Goal: Task Accomplishment & Management: Manage account settings

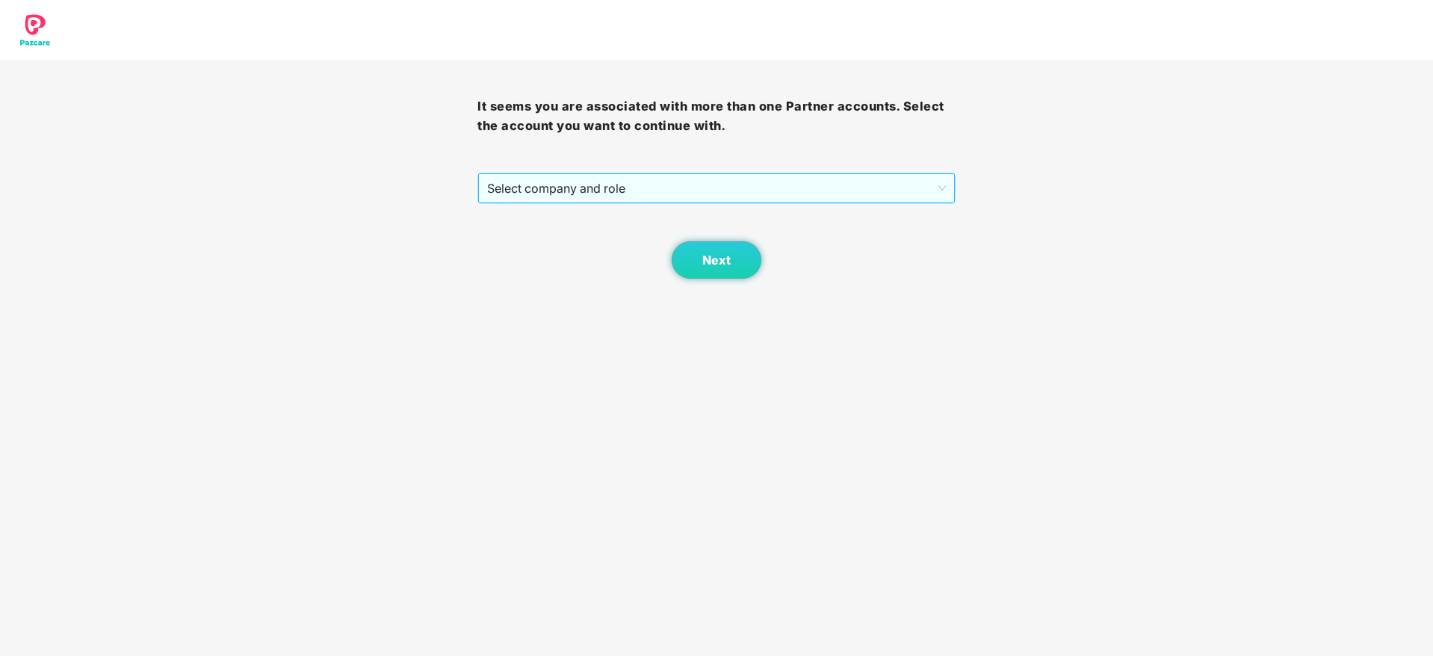
click at [557, 192] on span "Select company and role" at bounding box center [716, 188] width 458 height 28
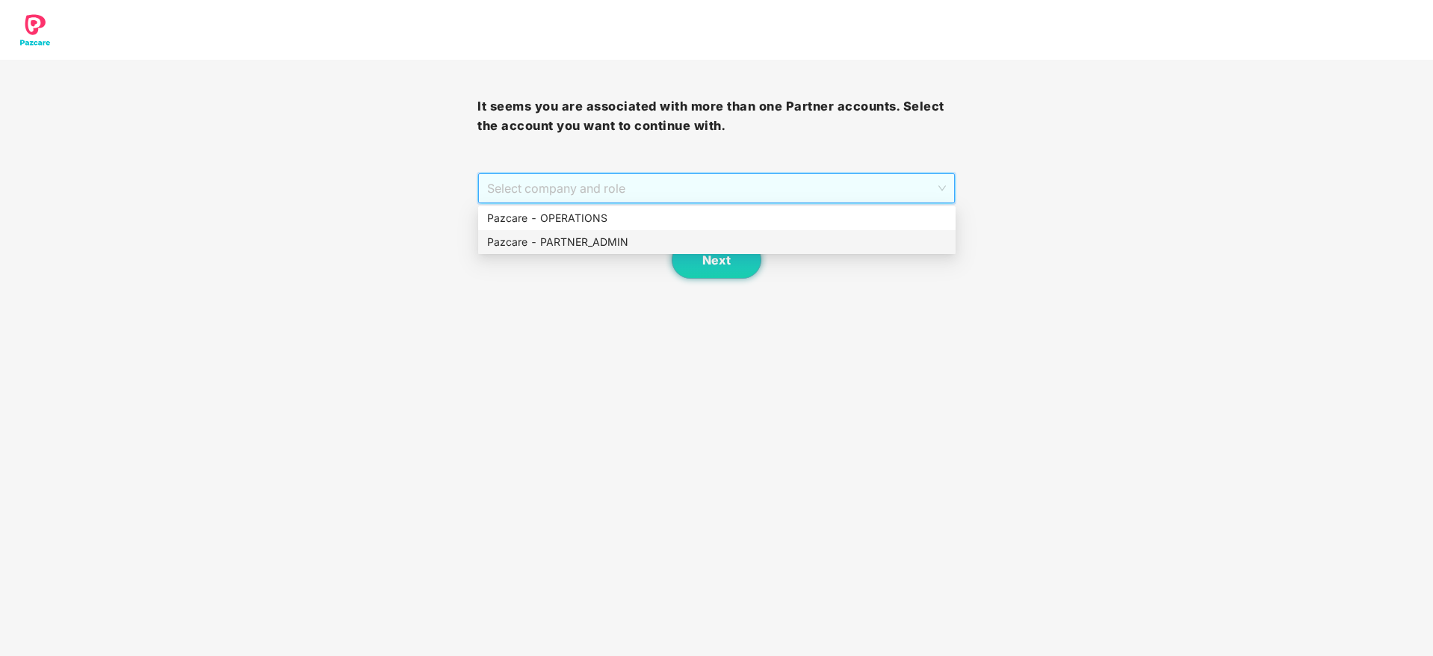
drag, startPoint x: 551, startPoint y: 238, endPoint x: 687, endPoint y: 253, distance: 136.1
click at [553, 238] on div "Pazcare - PARTNER_ADMIN" at bounding box center [716, 242] width 459 height 16
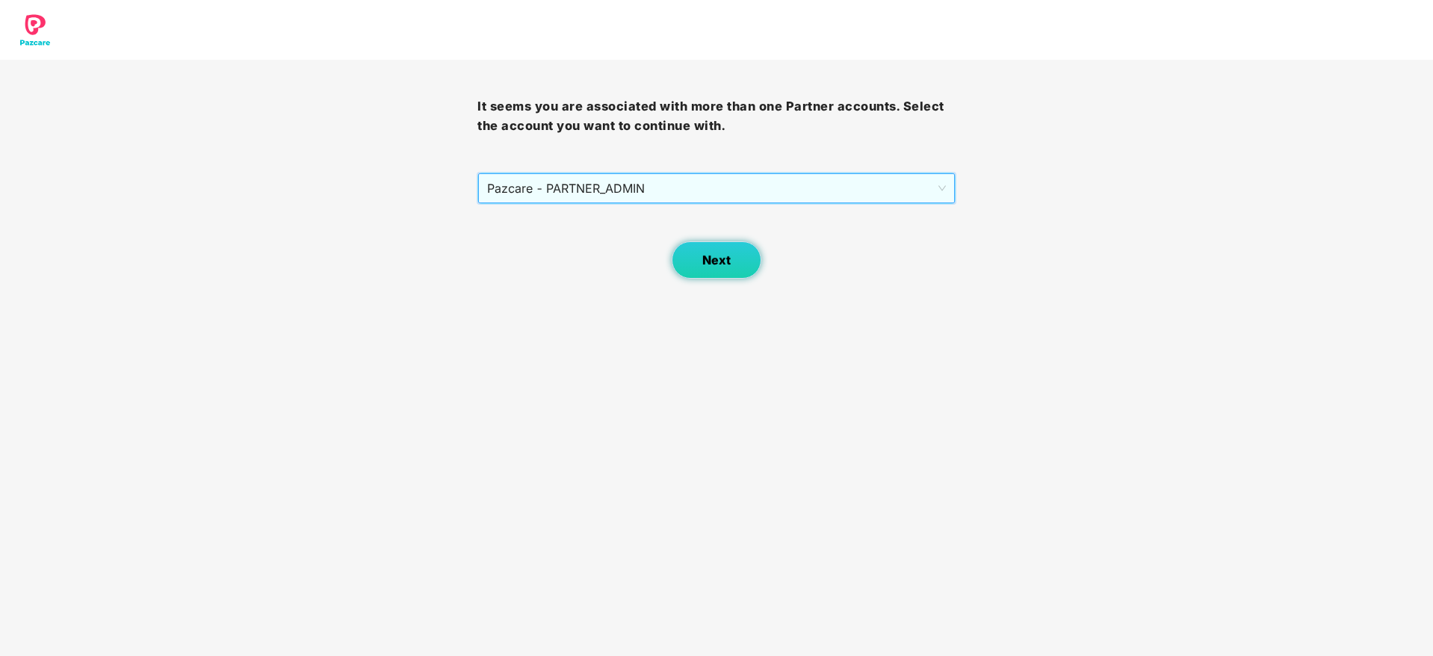
click at [761, 259] on button "Next" at bounding box center [717, 259] width 90 height 37
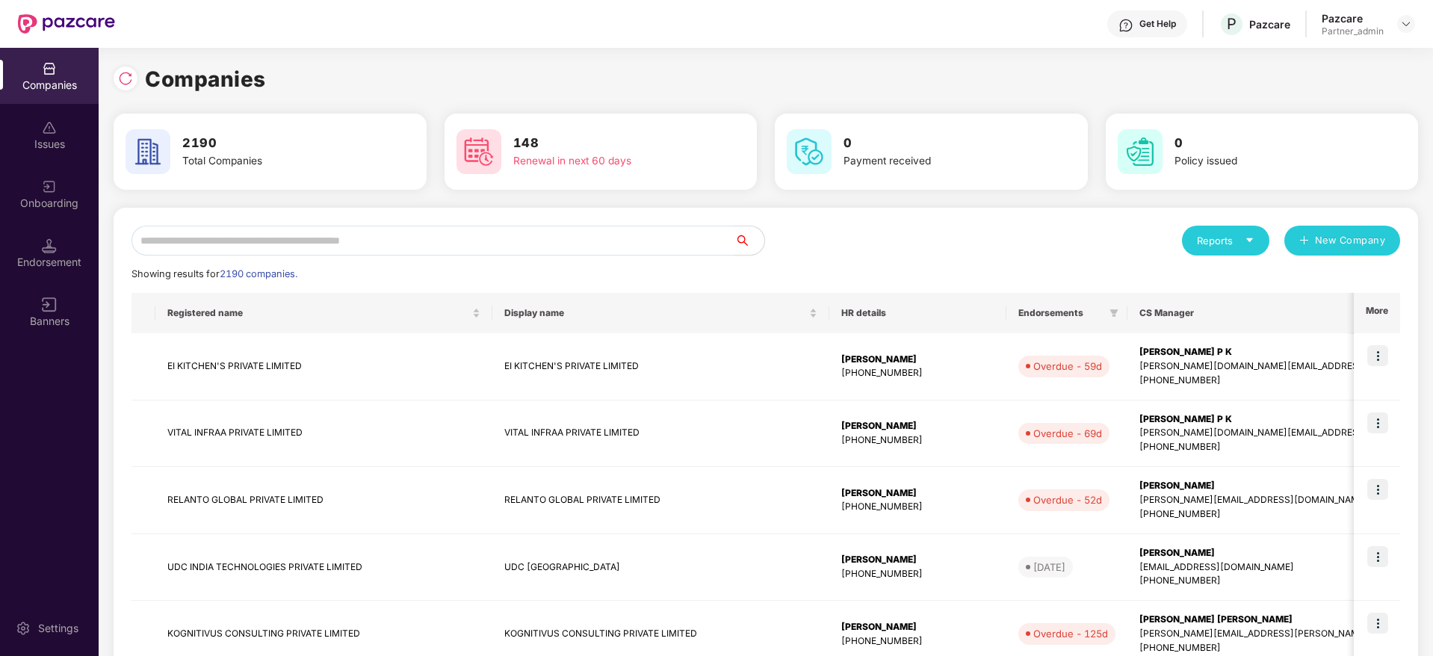
click at [734, 256] on div "Reports New Company Showing results for 2190 companies. Registered name Display…" at bounding box center [765, 641] width 1269 height 830
click at [484, 235] on input "text" at bounding box center [432, 241] width 603 height 30
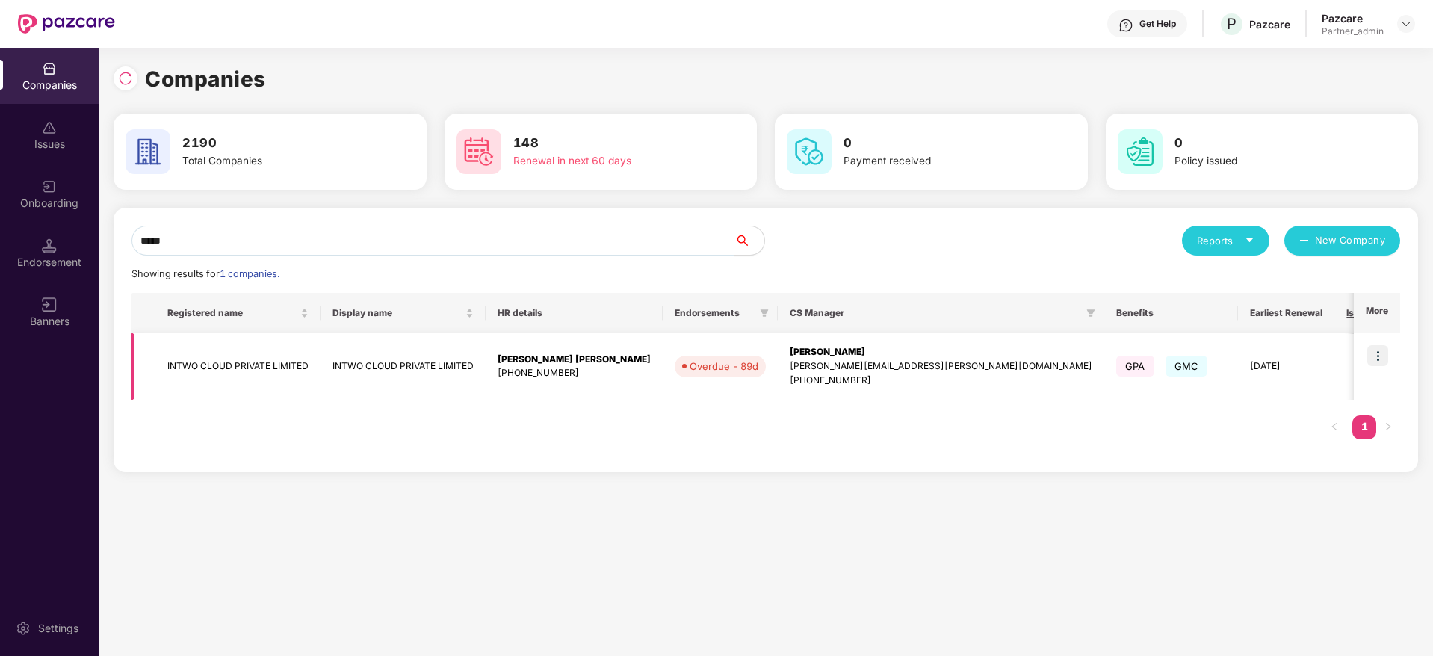
type input "*****"
click at [1381, 354] on img at bounding box center [1377, 355] width 21 height 21
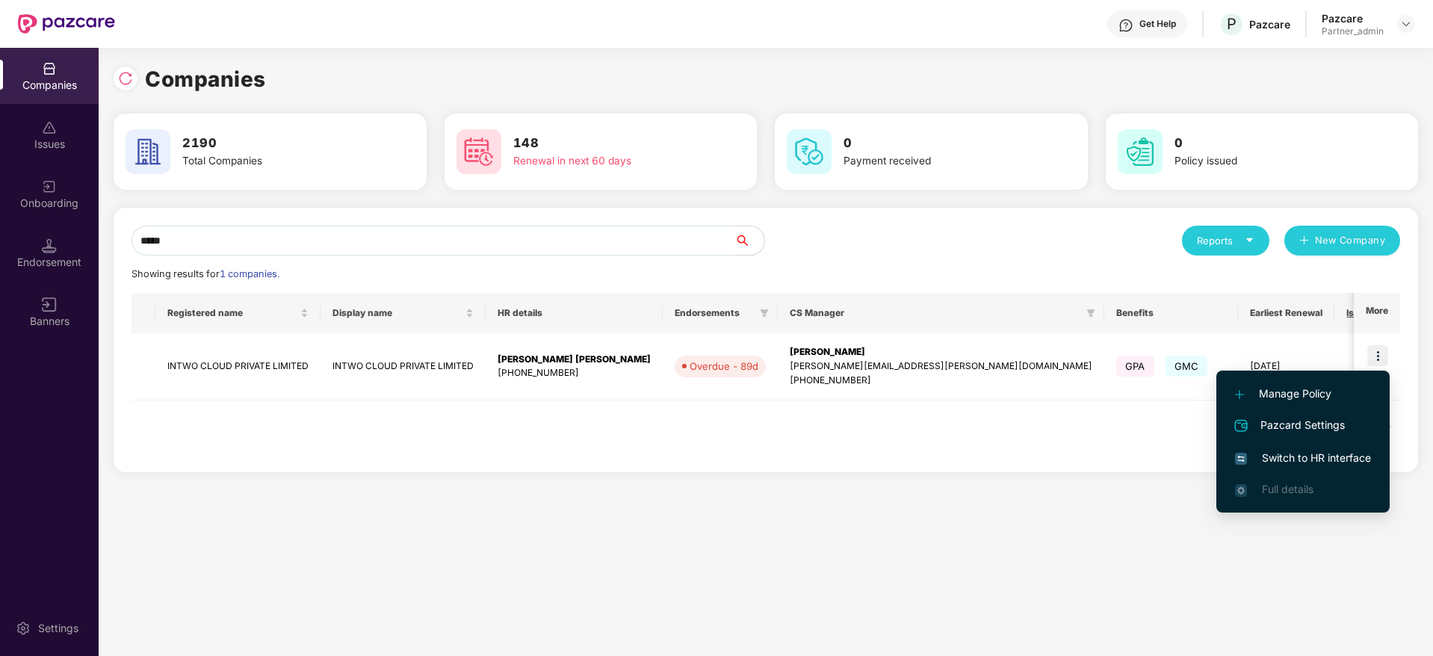
click at [1297, 460] on span "Switch to HR interface" at bounding box center [1303, 458] width 136 height 16
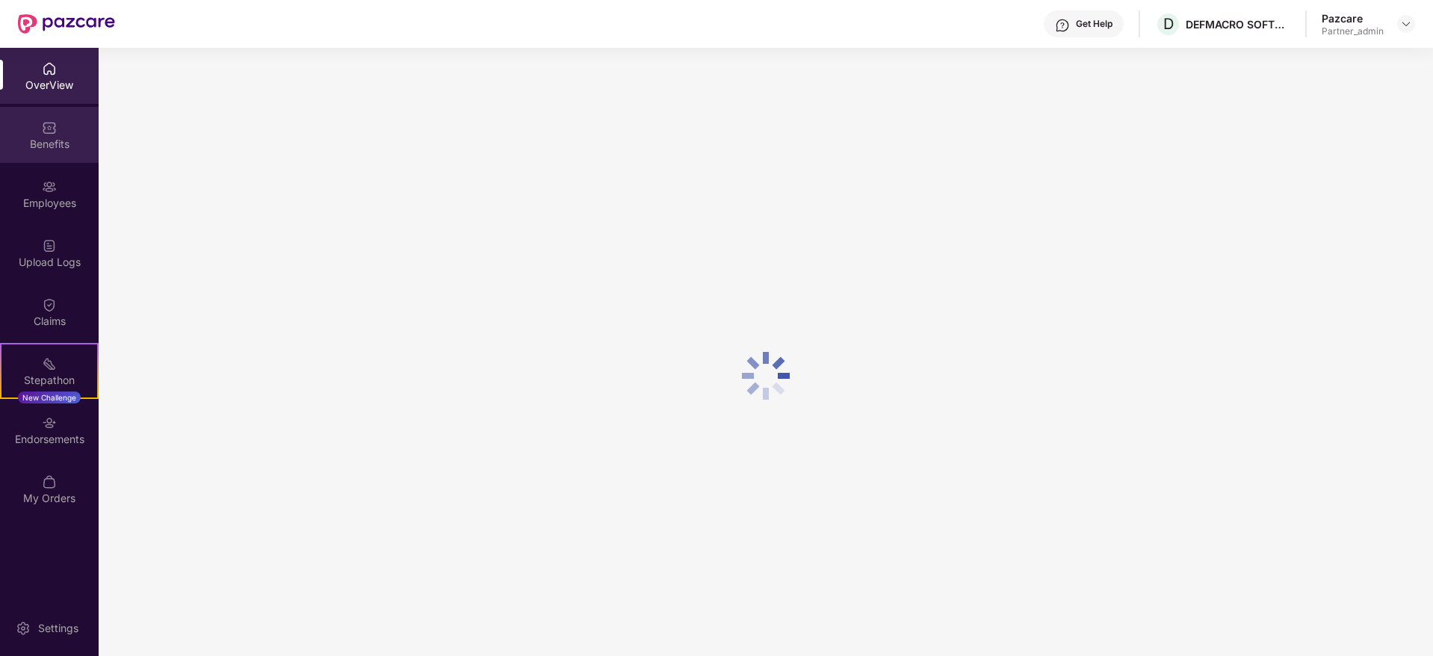
click at [43, 144] on div "Benefits" at bounding box center [49, 144] width 99 height 15
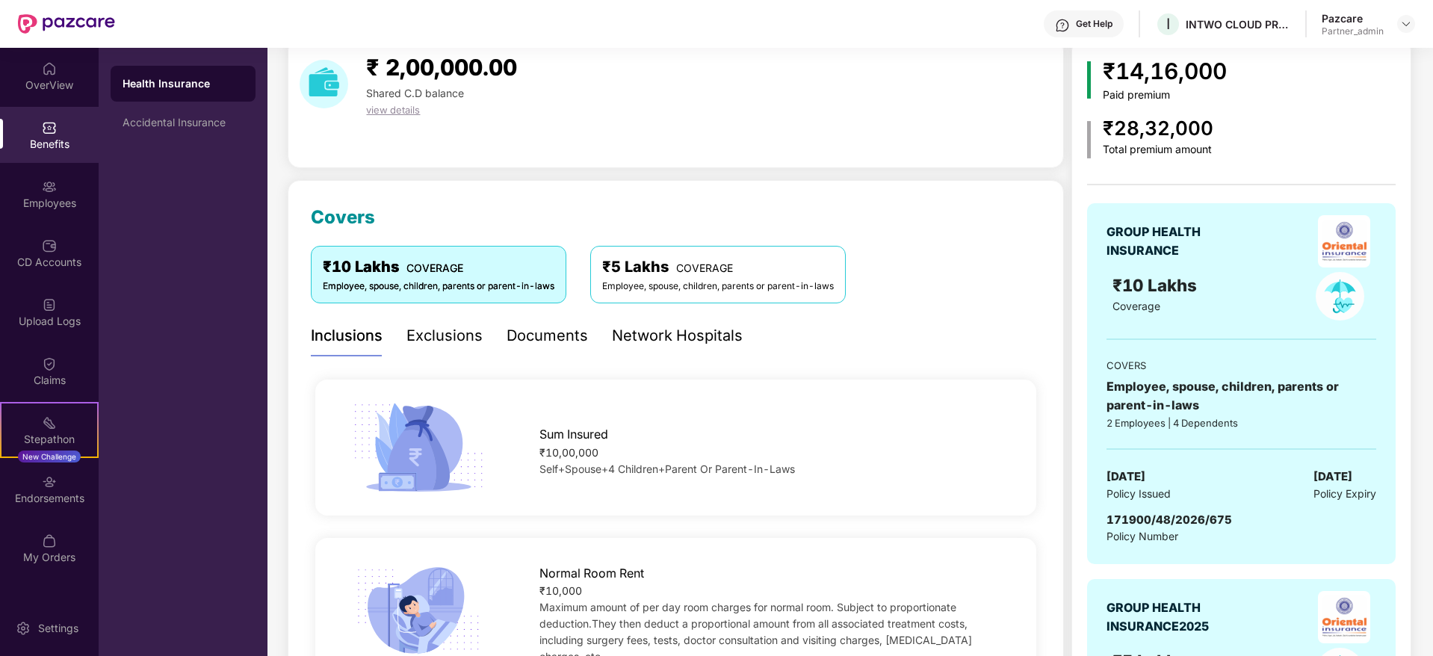
scroll to position [112, 0]
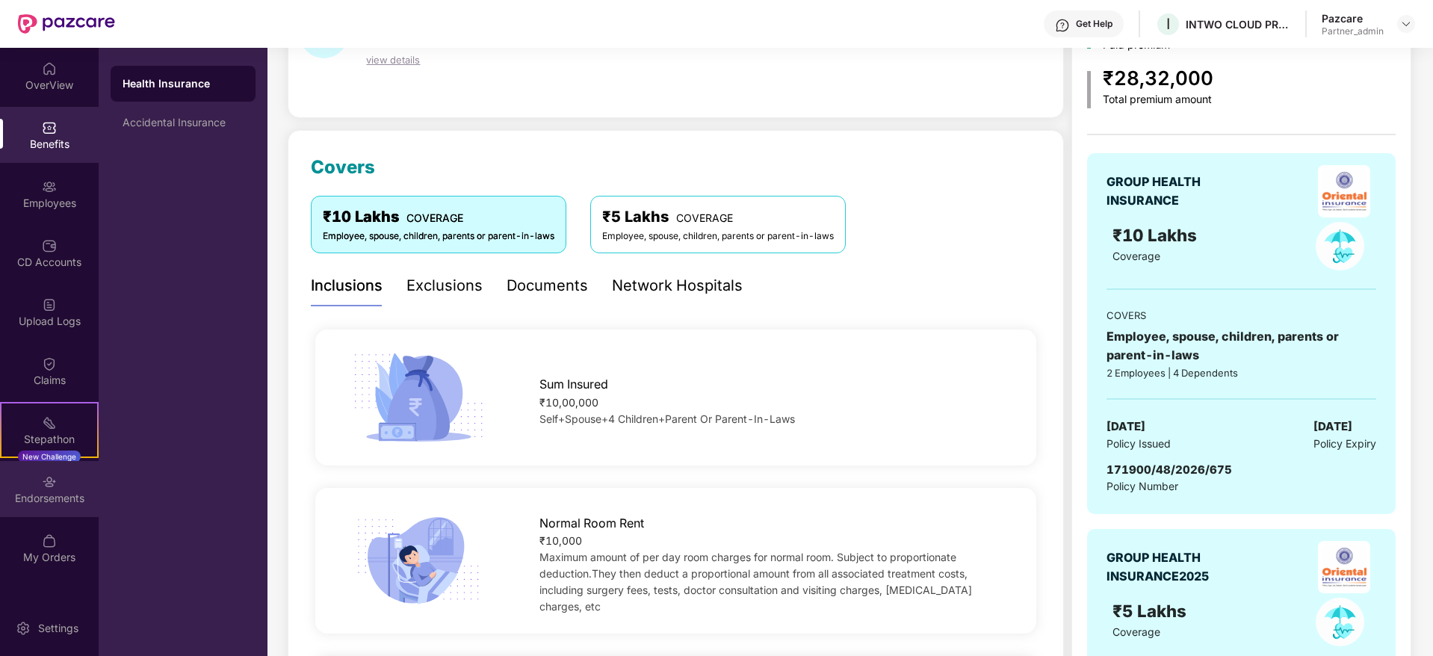
click at [48, 492] on div "Endorsements" at bounding box center [49, 498] width 99 height 15
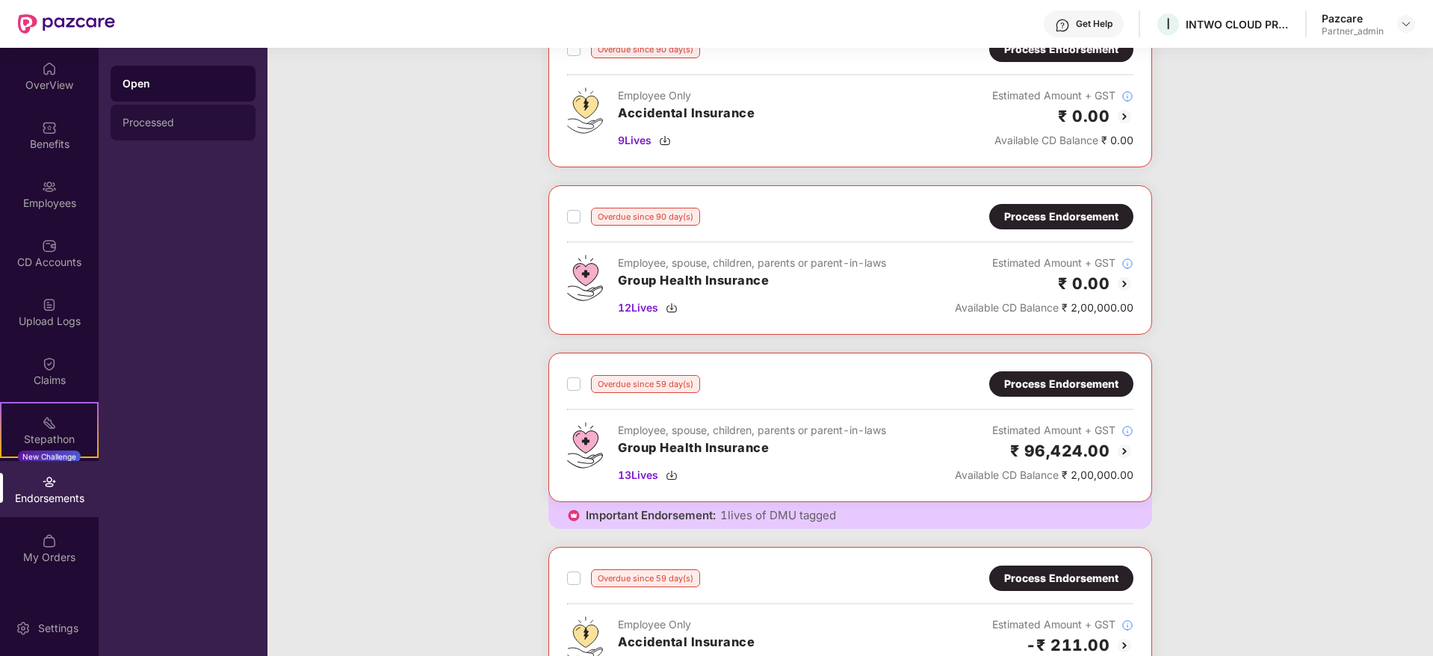
click at [179, 126] on div "Processed" at bounding box center [183, 123] width 121 height 12
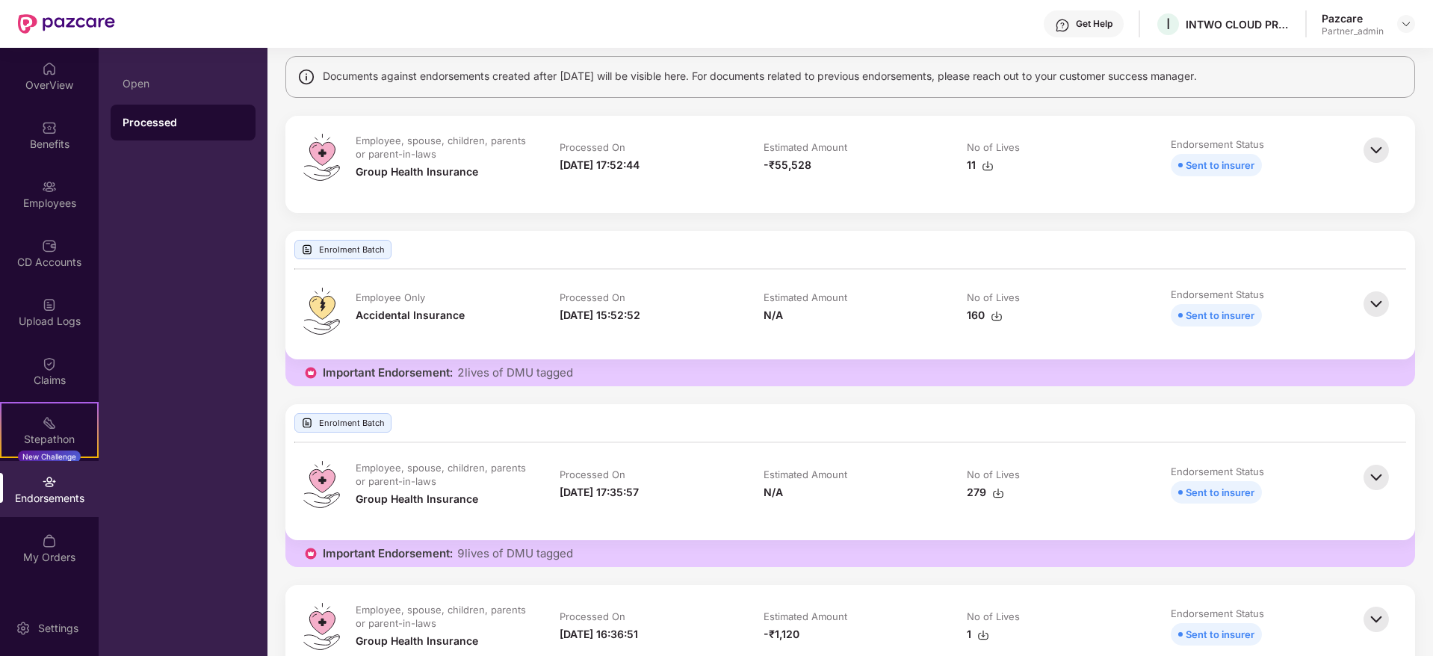
scroll to position [0, 0]
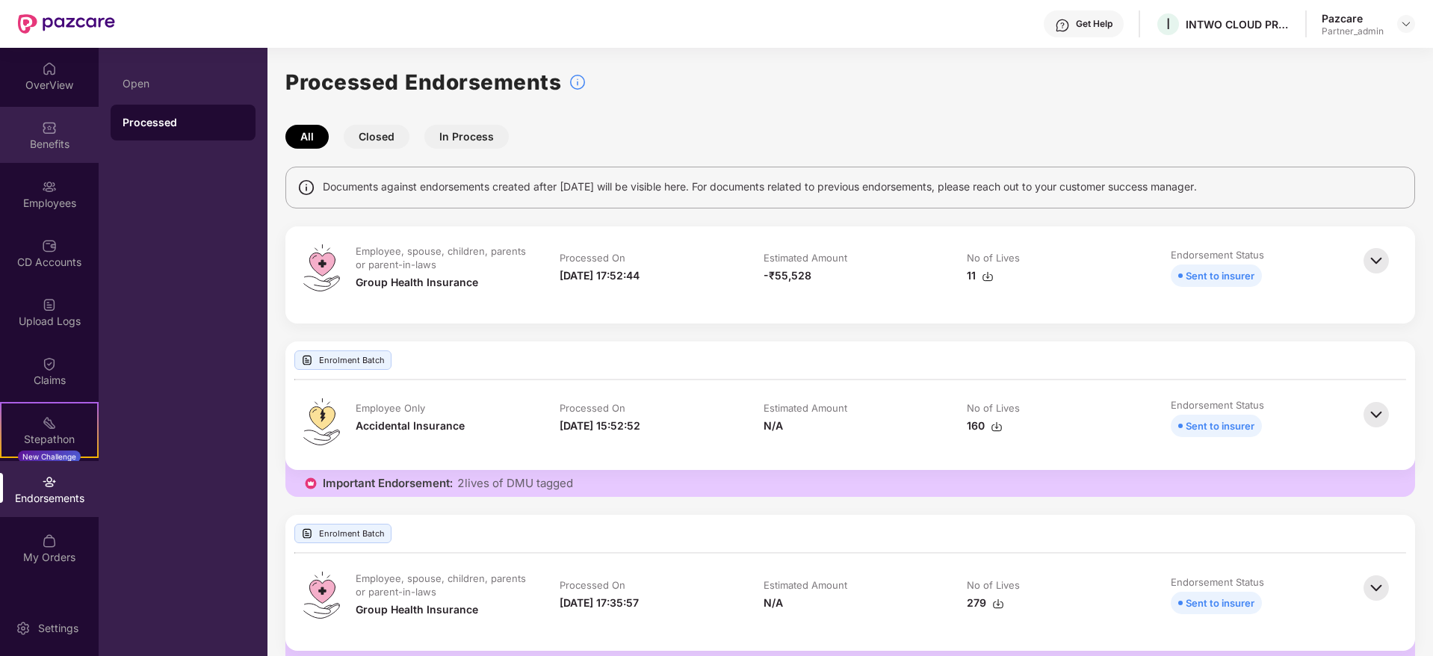
click at [72, 138] on div "Benefits" at bounding box center [49, 144] width 99 height 15
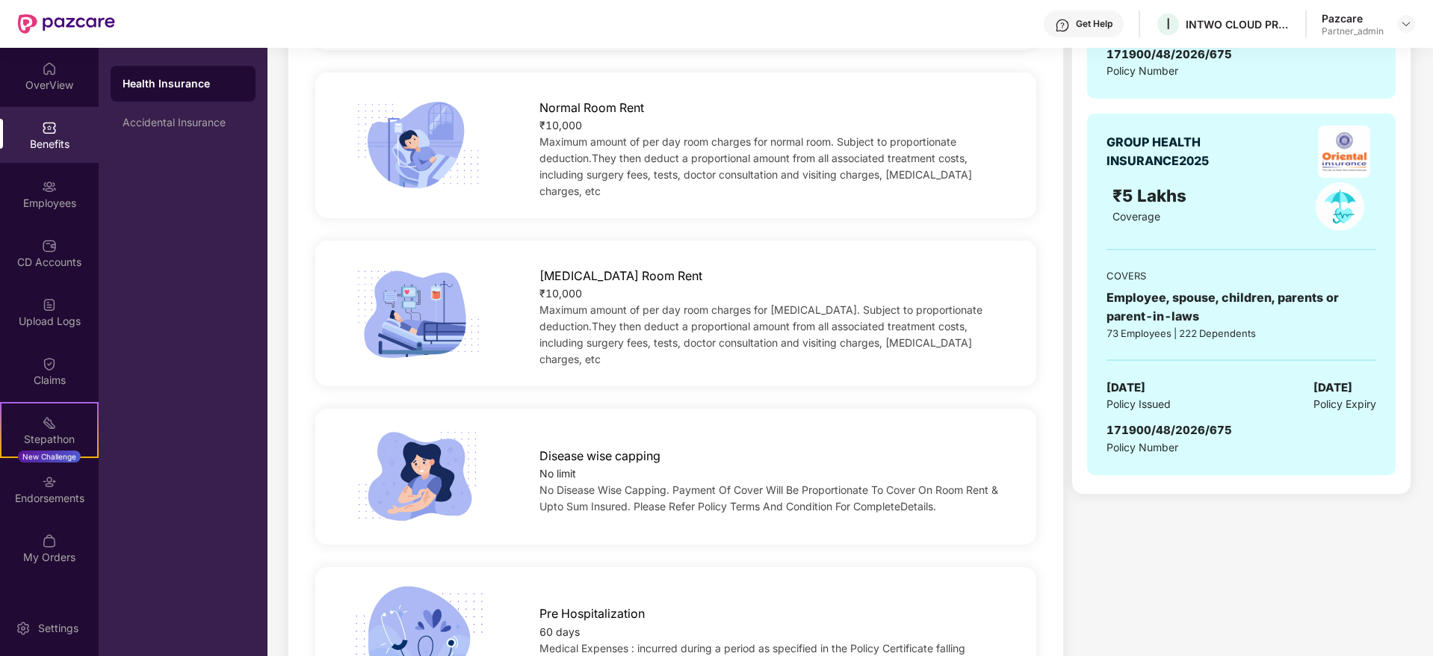
scroll to position [560, 0]
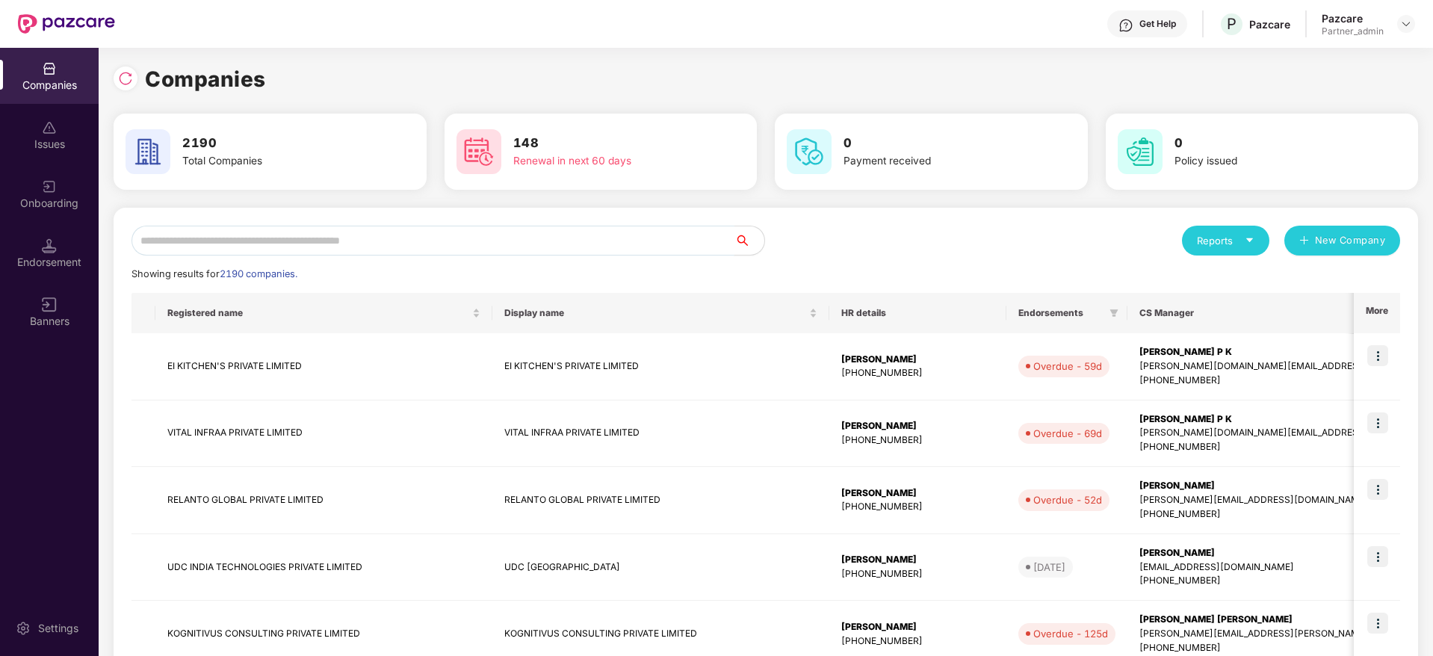
click at [265, 248] on input "text" at bounding box center [432, 241] width 603 height 30
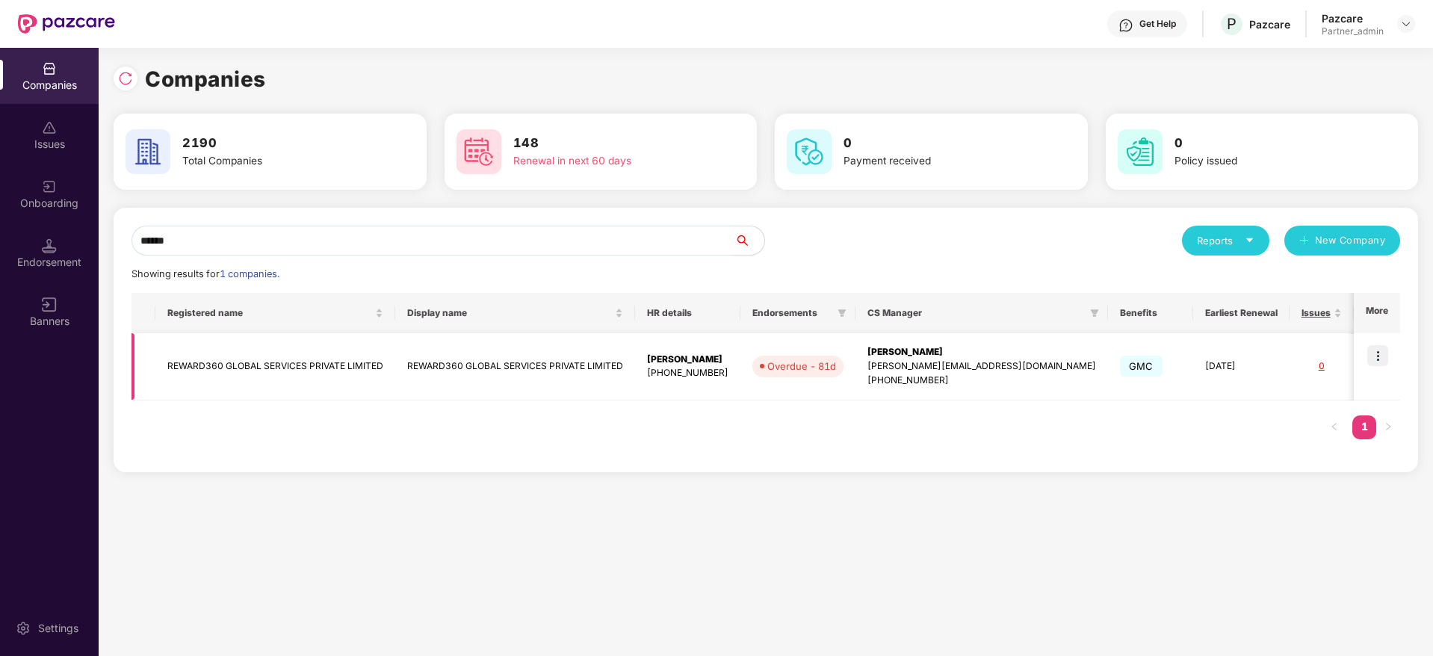
type input "******"
click at [957, 359] on div "[PERSON_NAME][EMAIL_ADDRESS][DOMAIN_NAME]" at bounding box center [981, 366] width 229 height 14
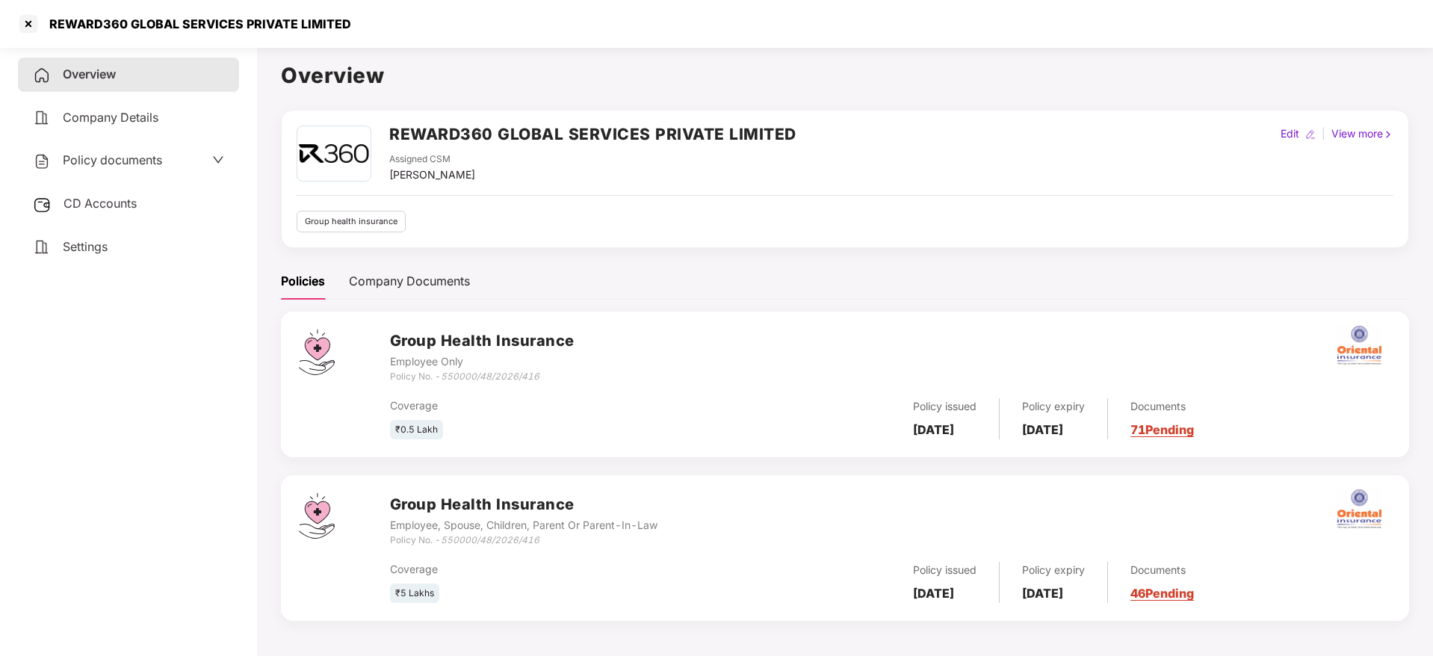
click at [1176, 427] on link "71 Pending" at bounding box center [1162, 429] width 64 height 15
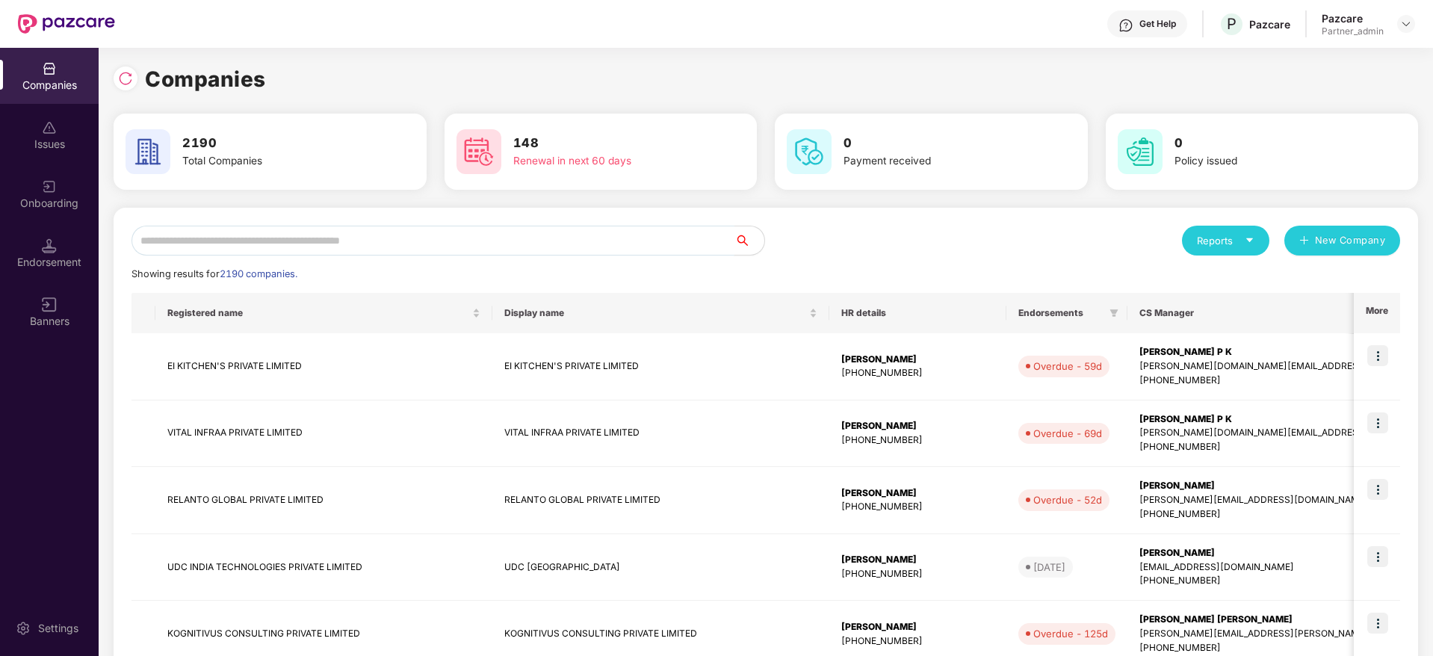
click at [256, 238] on input "text" at bounding box center [432, 241] width 603 height 30
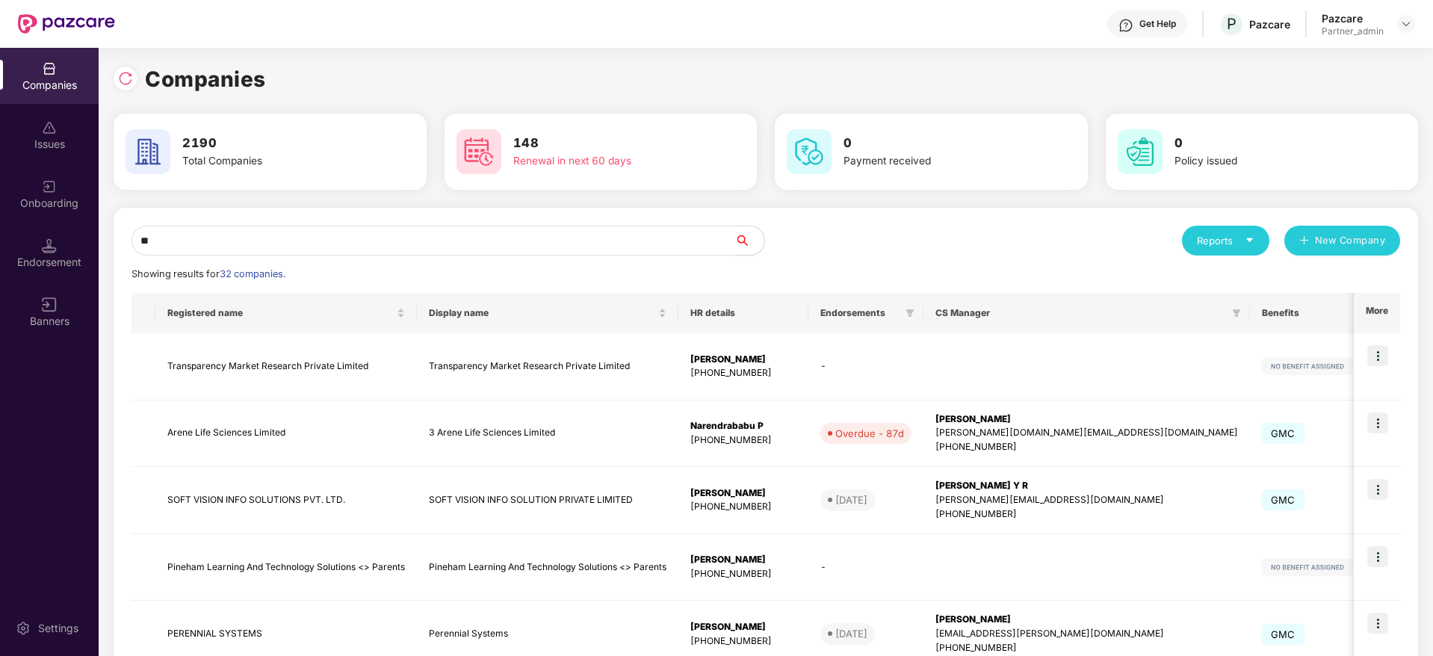
type input "*"
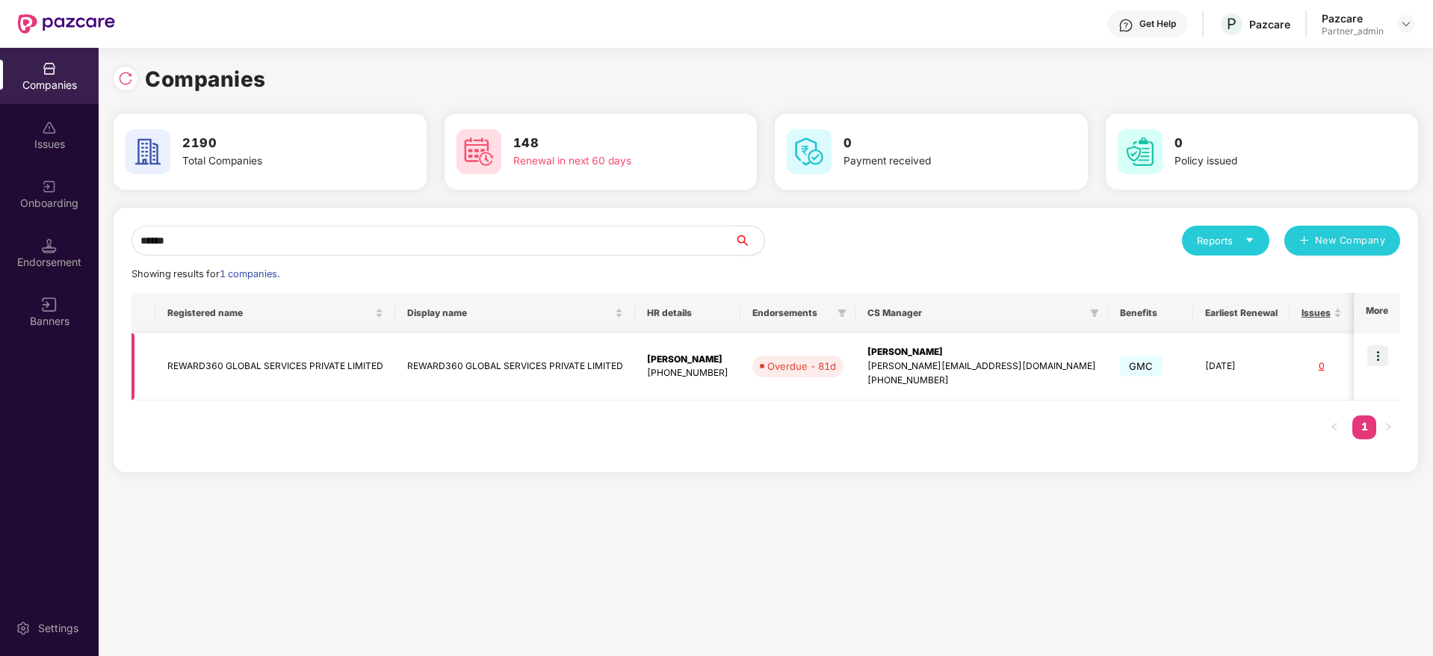
type input "******"
click at [946, 350] on div "[PERSON_NAME]" at bounding box center [981, 352] width 229 height 14
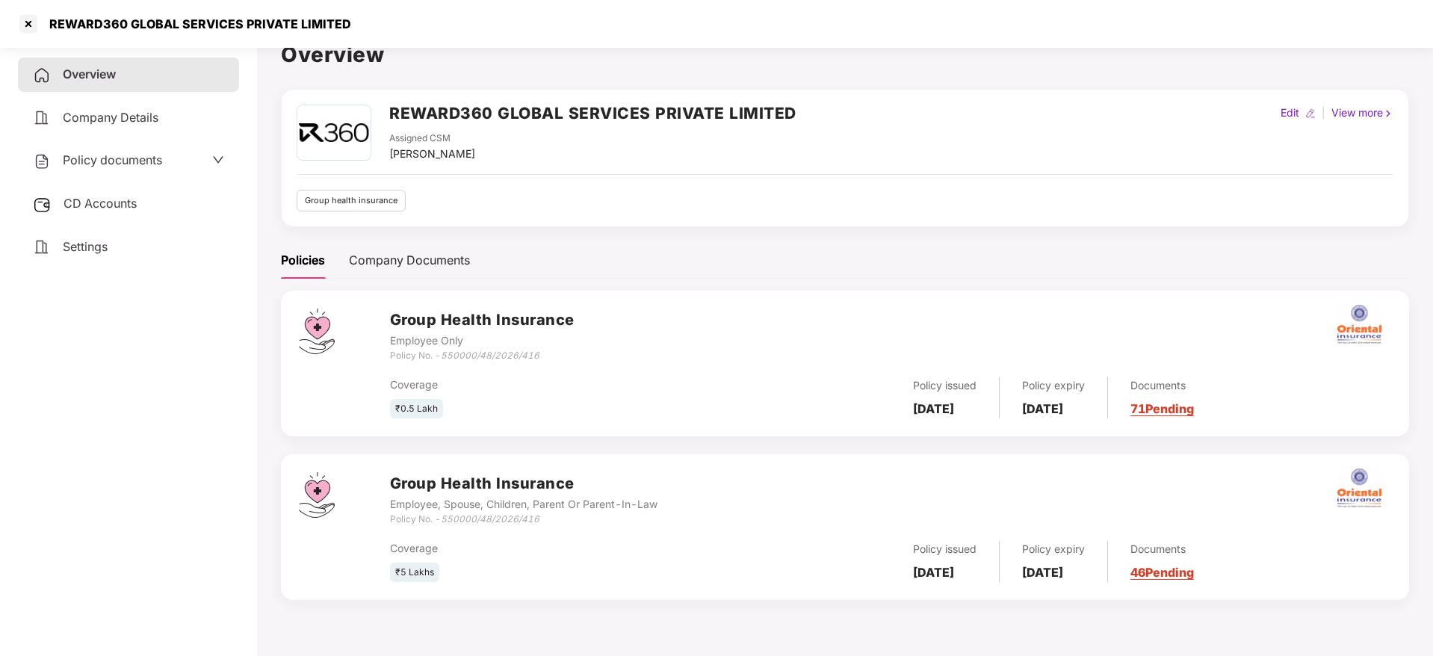
scroll to position [41, 0]
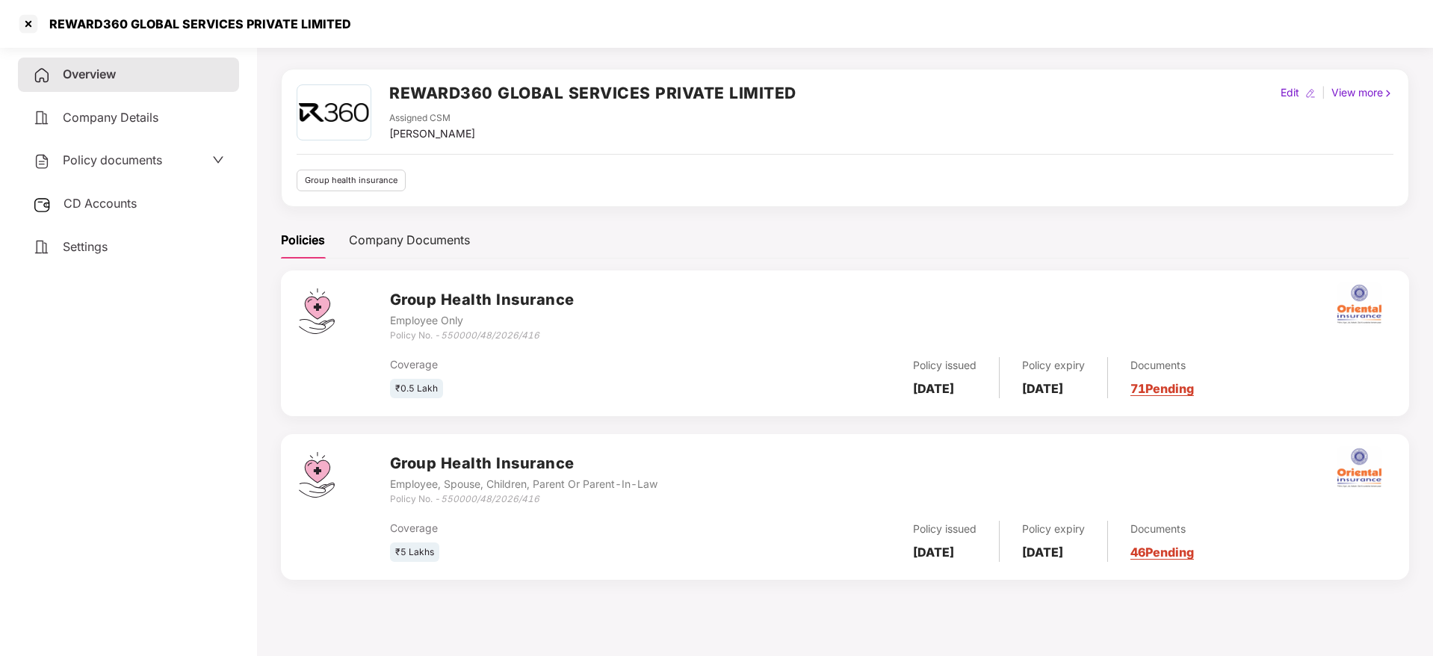
click at [1194, 389] on link "71 Pending" at bounding box center [1162, 388] width 64 height 15
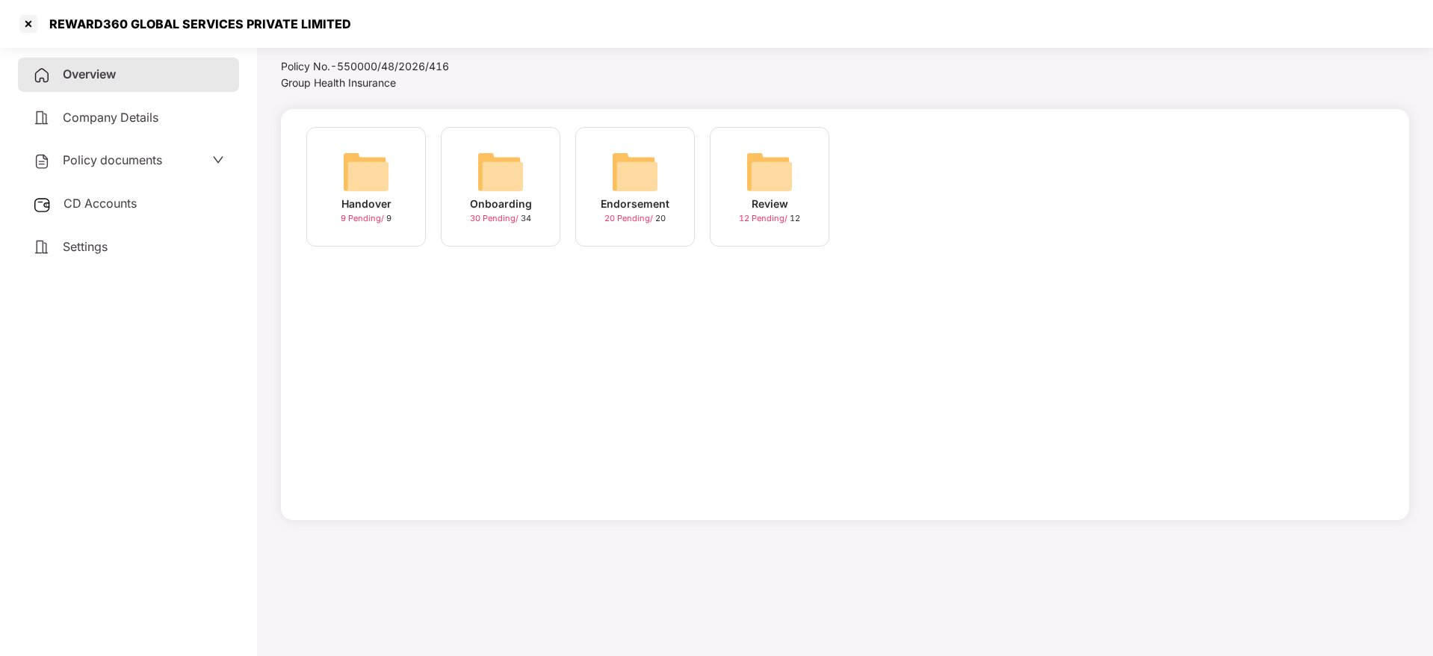
click at [488, 173] on img at bounding box center [501, 172] width 48 height 48
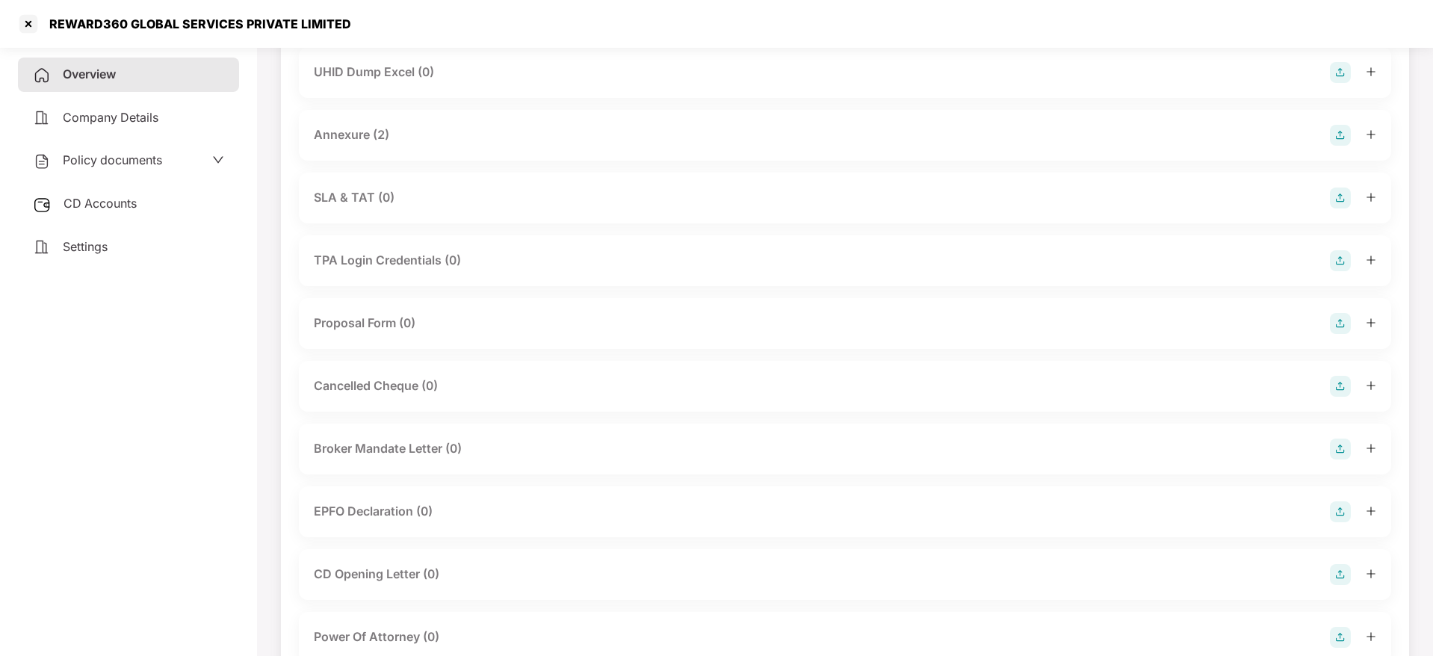
scroll to position [714, 0]
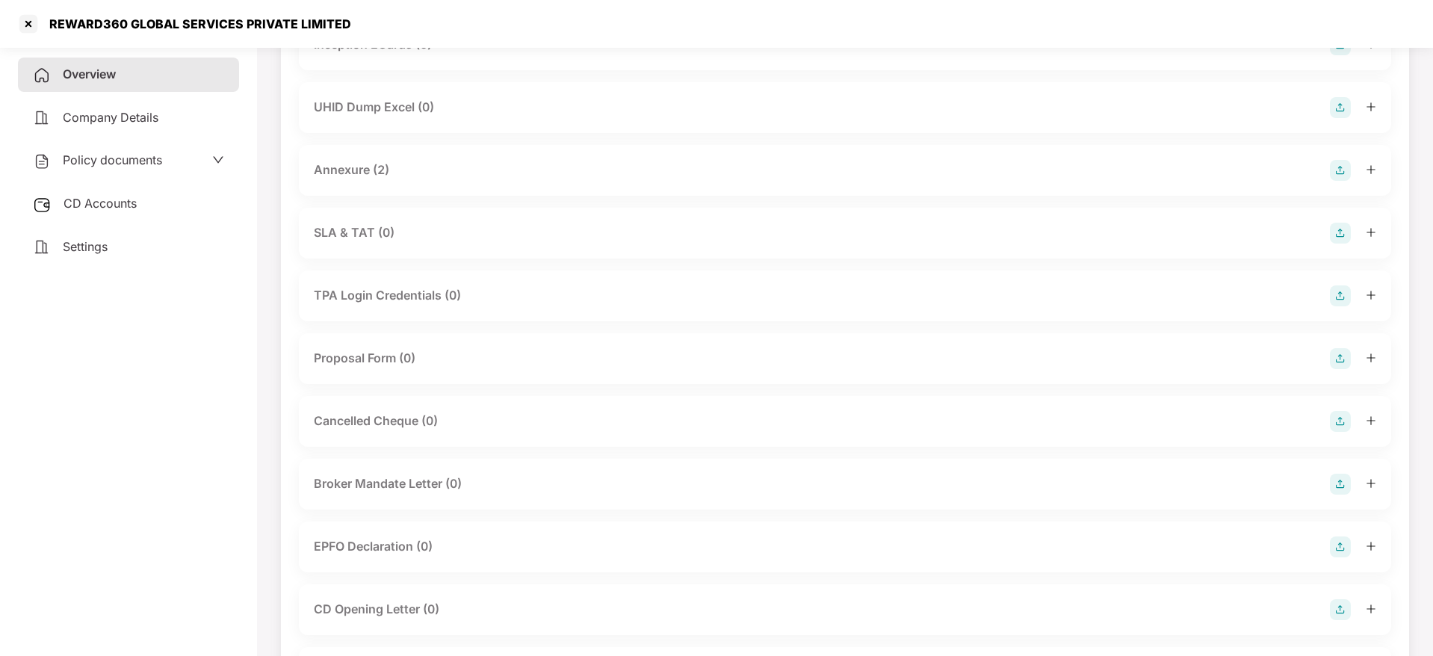
click at [1365, 169] on div at bounding box center [1353, 170] width 46 height 21
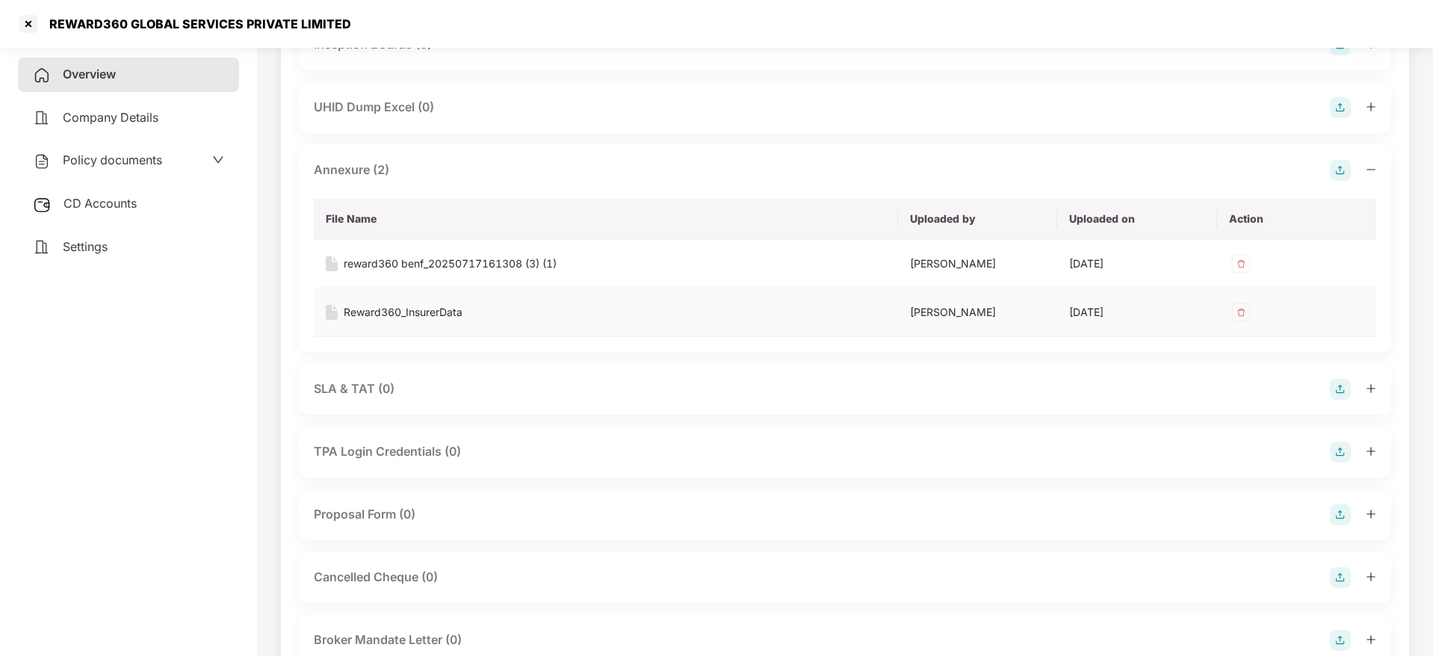
click at [433, 312] on div "Reward360_InsurerData" at bounding box center [403, 312] width 119 height 16
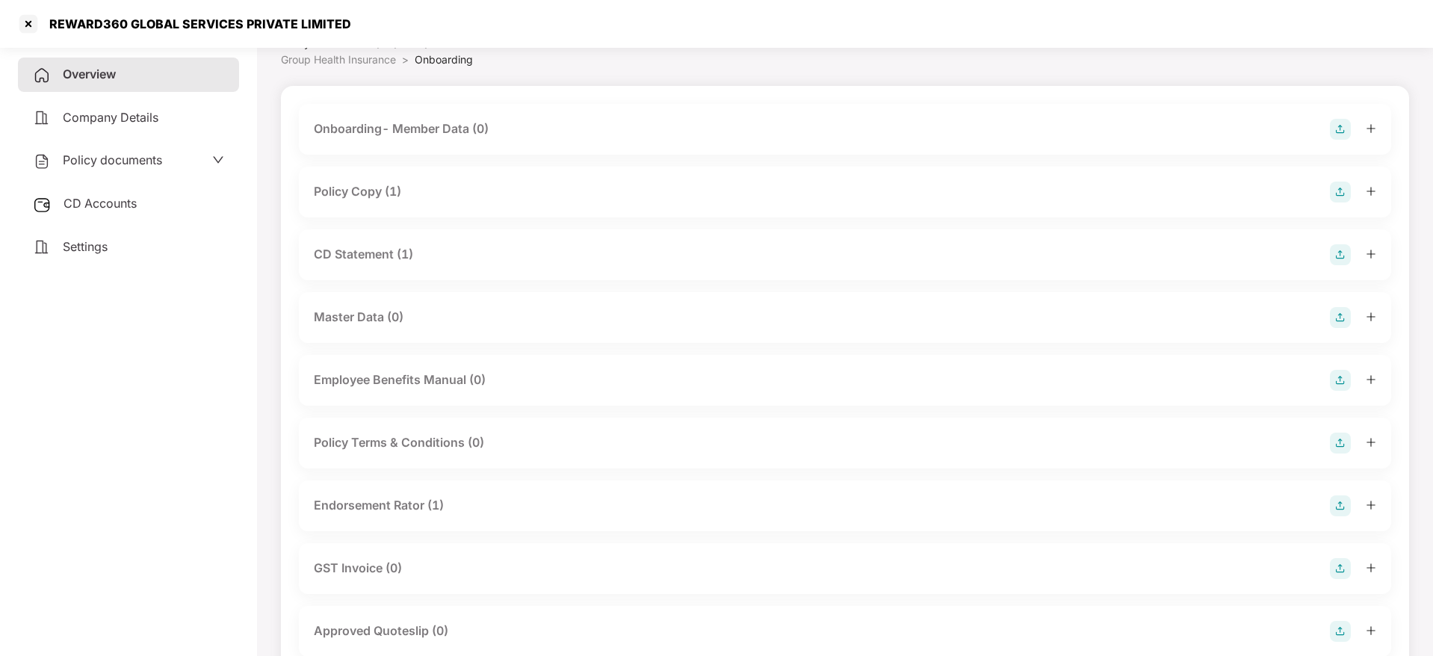
scroll to position [0, 0]
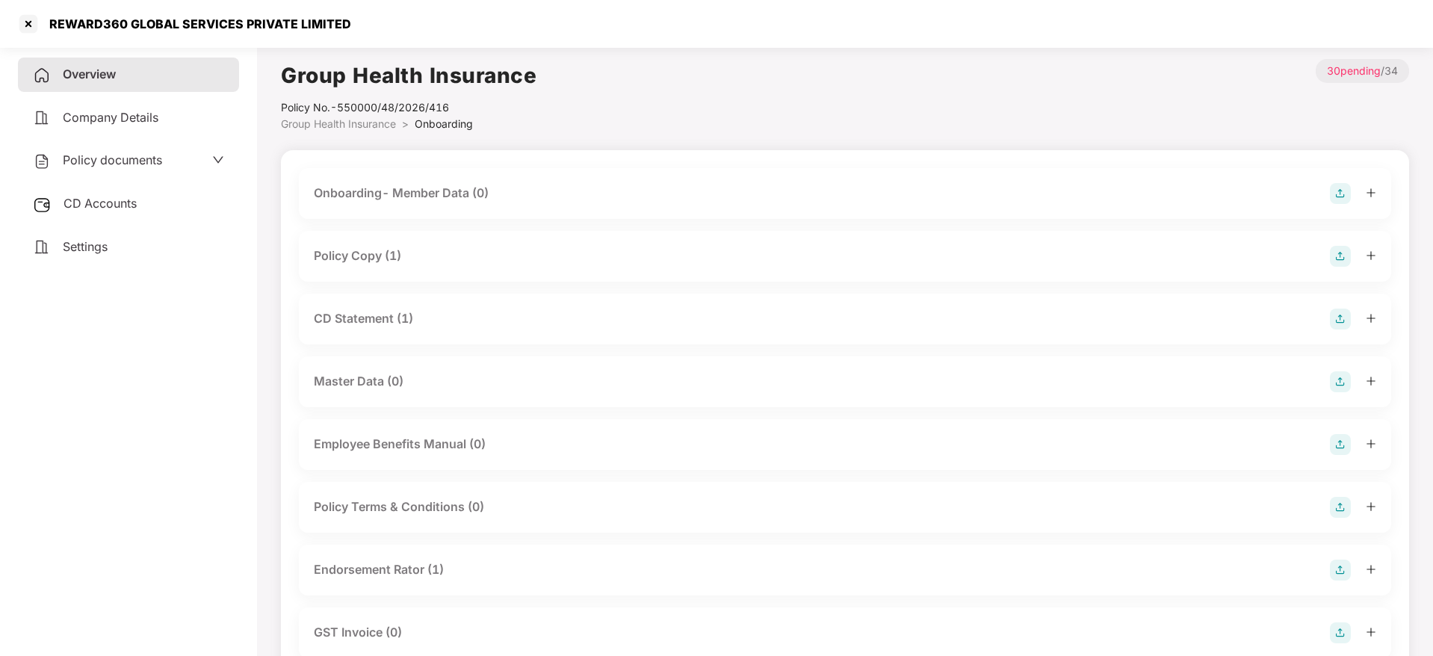
click at [748, 268] on div "Policy Copy (1)" at bounding box center [845, 256] width 1092 height 51
click at [1372, 256] on icon "plus" at bounding box center [1371, 255] width 10 height 10
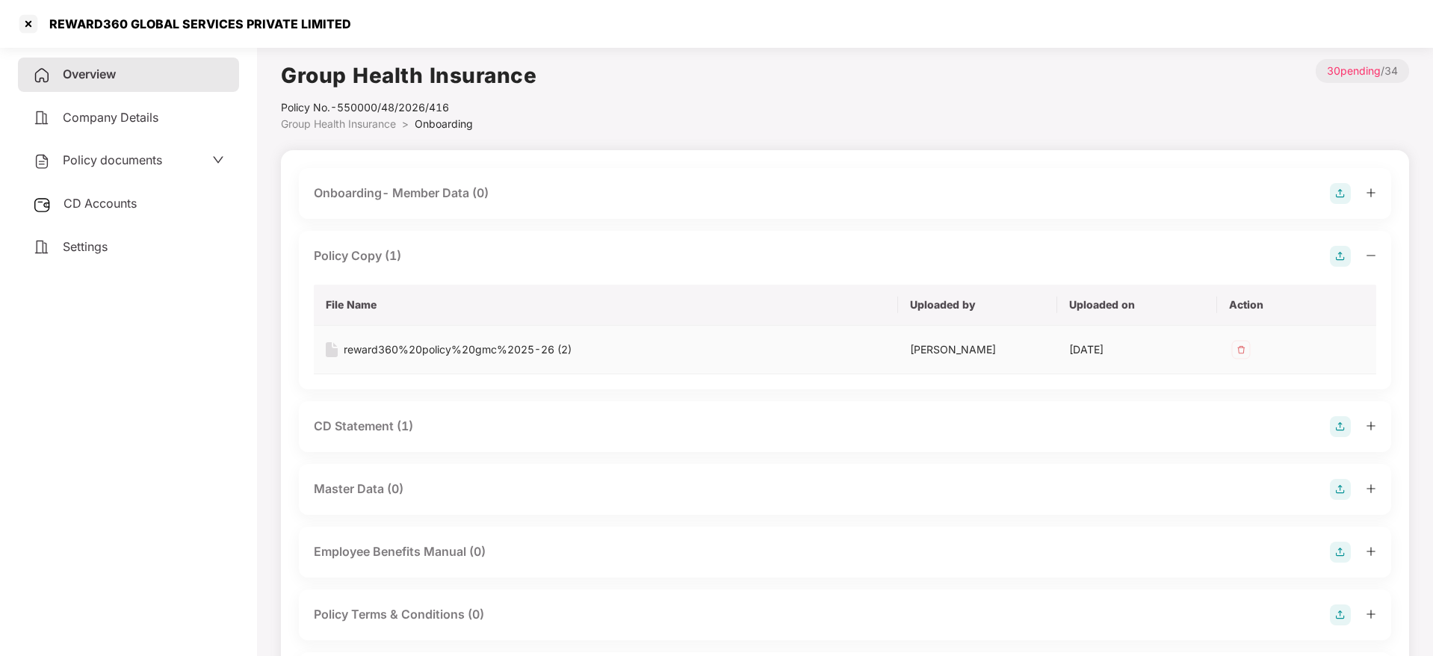
click at [516, 351] on div "reward360%20policy%20gmc%2025-26 (2)" at bounding box center [458, 349] width 228 height 16
